Goal: Information Seeking & Learning: Compare options

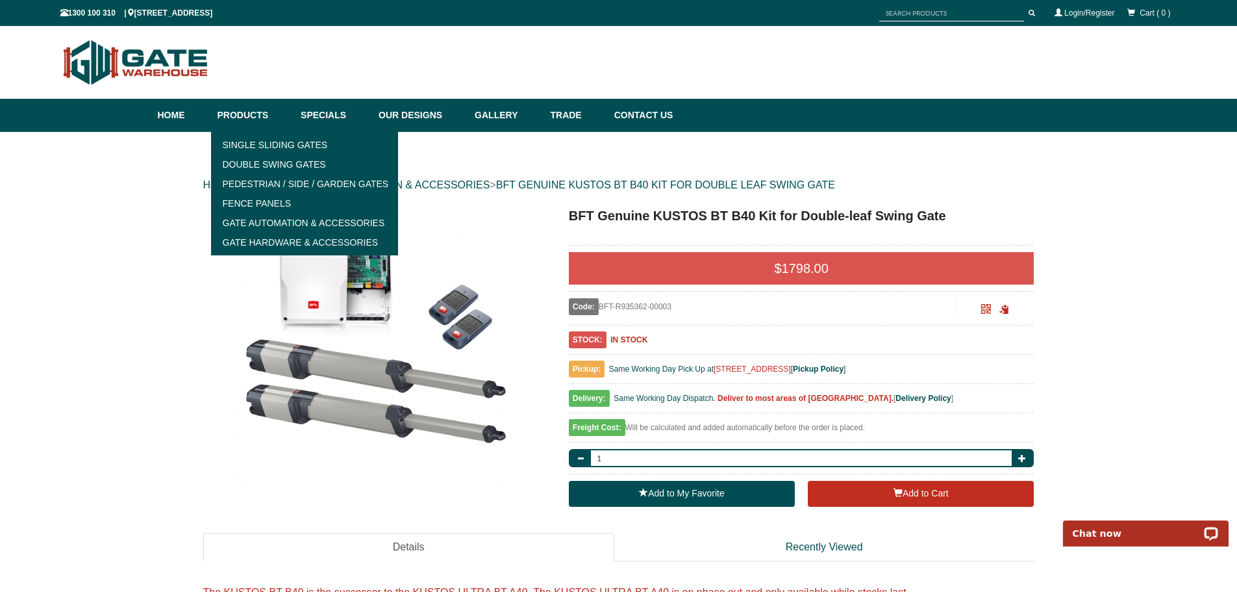
click at [249, 119] on link "Products" at bounding box center [253, 115] width 84 height 33
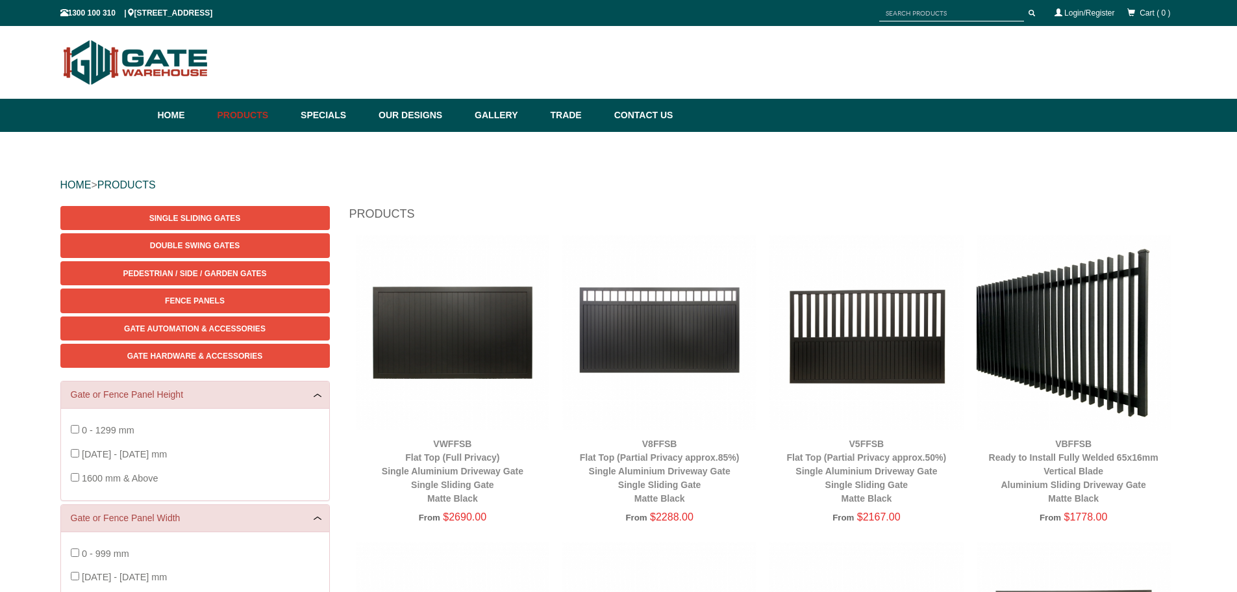
scroll to position [32, 0]
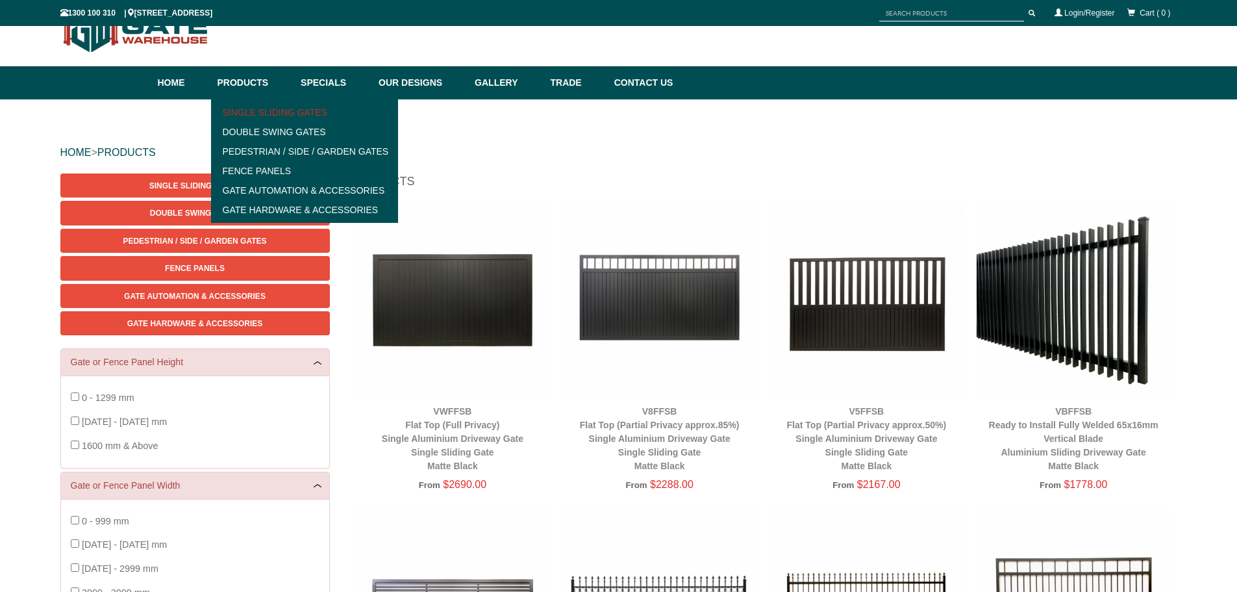
click at [273, 118] on link "Single Sliding Gates" at bounding box center [305, 112] width 180 height 19
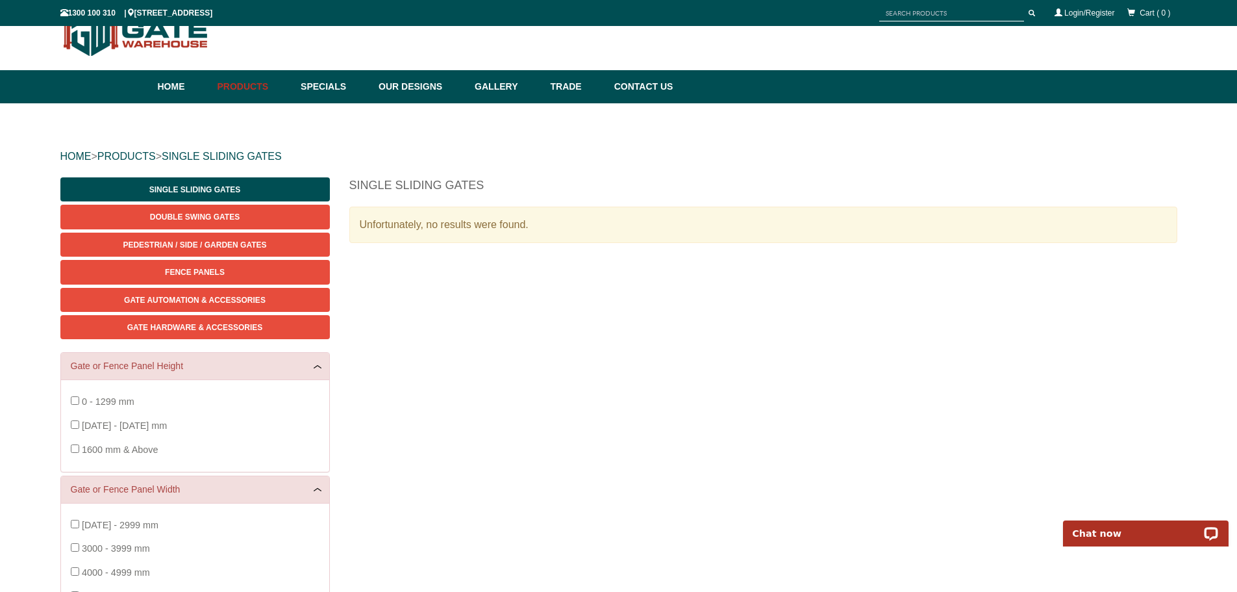
scroll to position [32, 0]
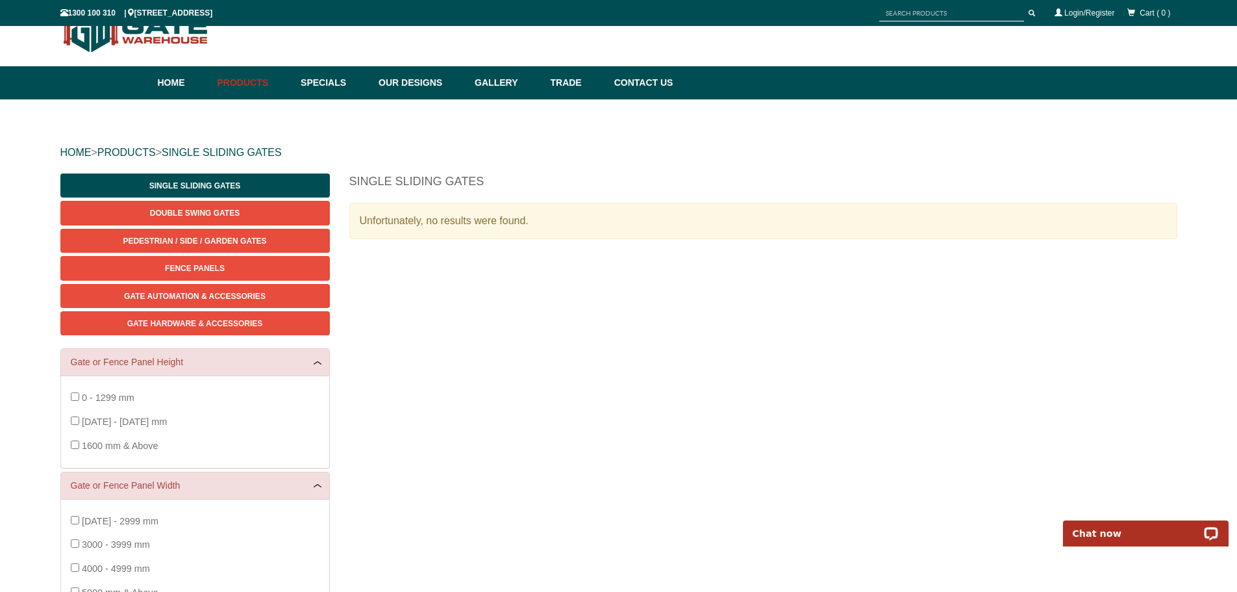
click at [79, 509] on div "2000 - 2999 mm 3000 - 3999 mm 4000 - 4999 mm 5000 mm & Above" at bounding box center [195, 556] width 249 height 95
click at [75, 514] on div "2000 - 2999 mm 3000 - 3999 mm 4000 - 4999 mm 5000 mm & Above" at bounding box center [195, 556] width 249 height 95
click at [200, 242] on span "Pedestrian / Side / Garden Gates" at bounding box center [195, 240] width 144 height 9
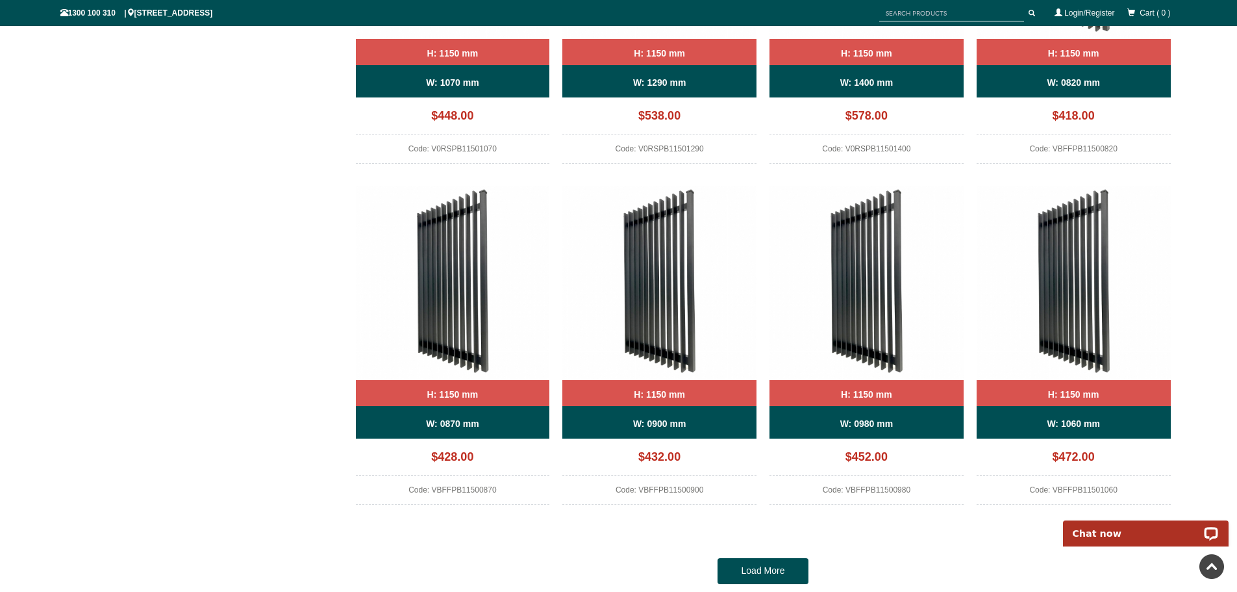
scroll to position [1136, 0]
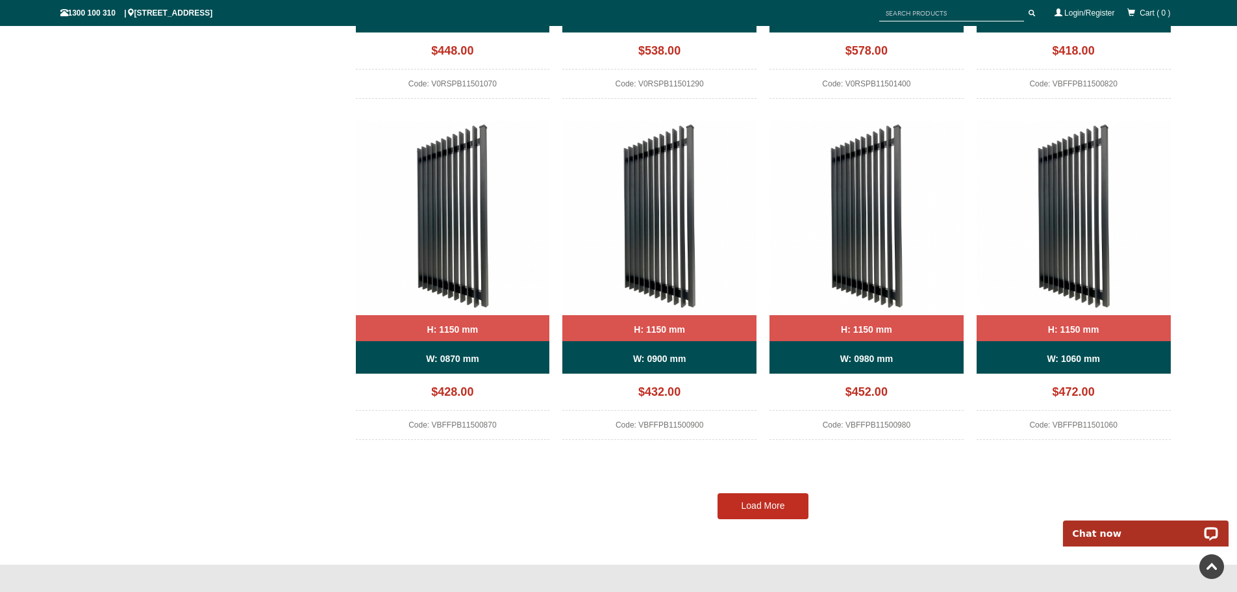
click at [799, 497] on link "Load More" at bounding box center [763, 506] width 91 height 26
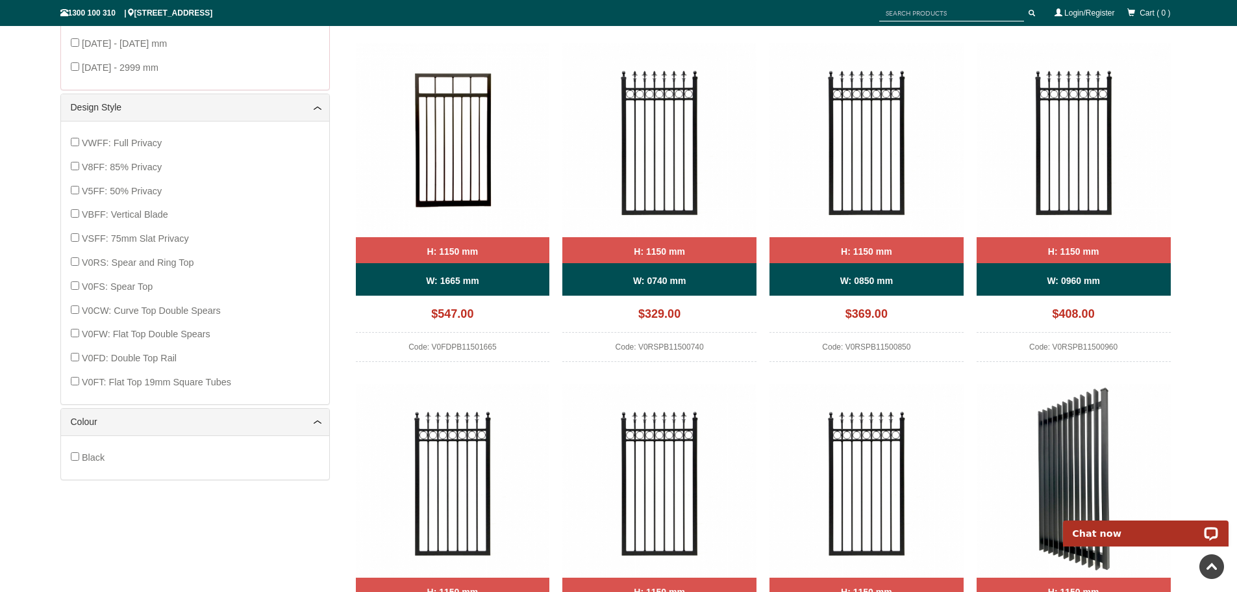
scroll to position [273, 0]
